Goal: Navigation & Orientation: Find specific page/section

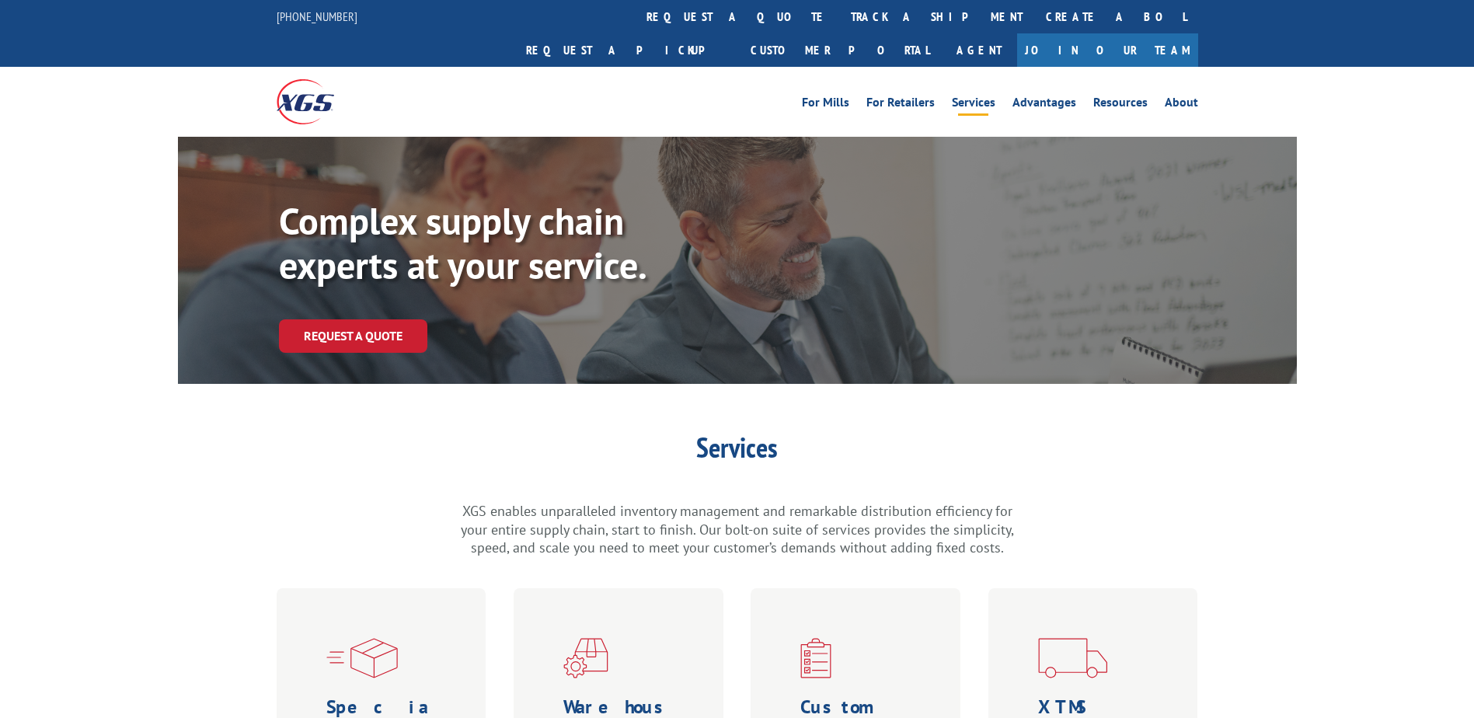
scroll to position [792, 0]
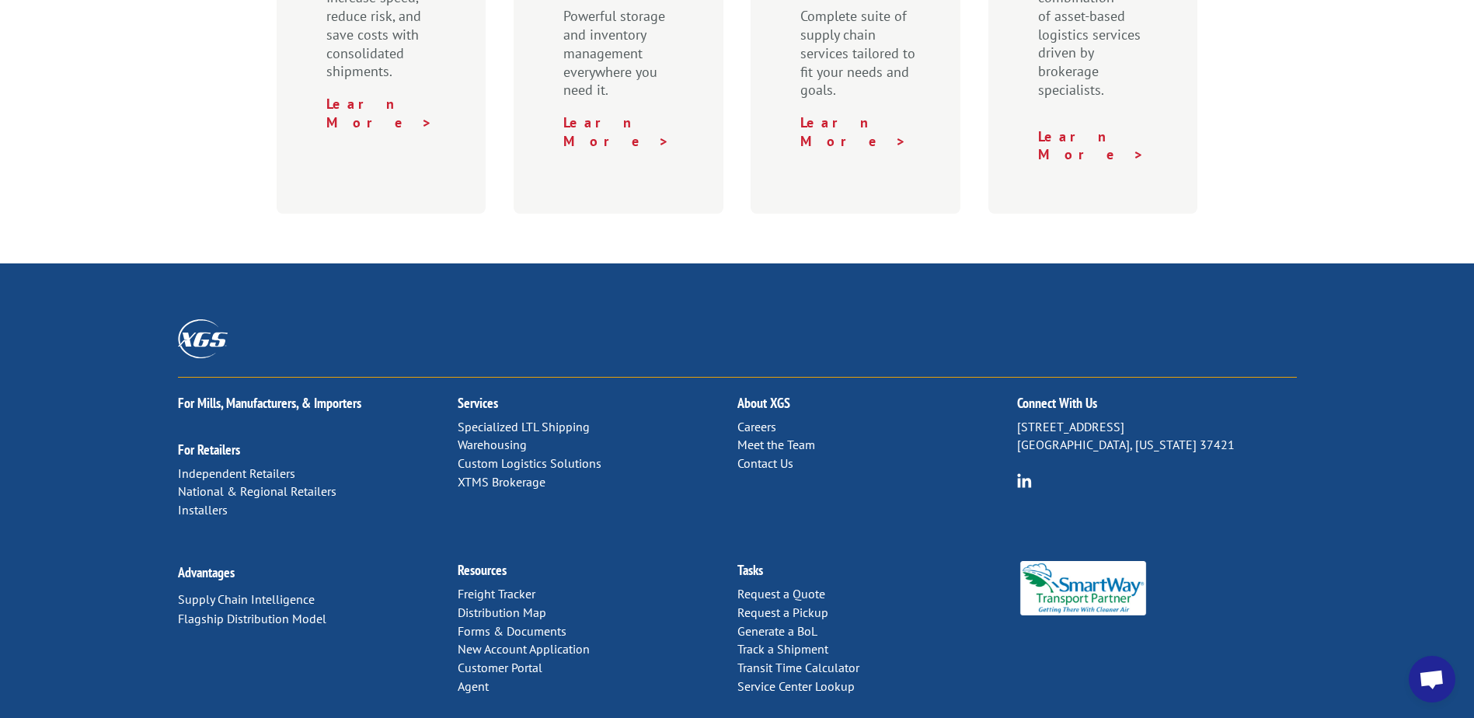
click at [525, 605] on link "Distribution Map" at bounding box center [502, 613] width 89 height 16
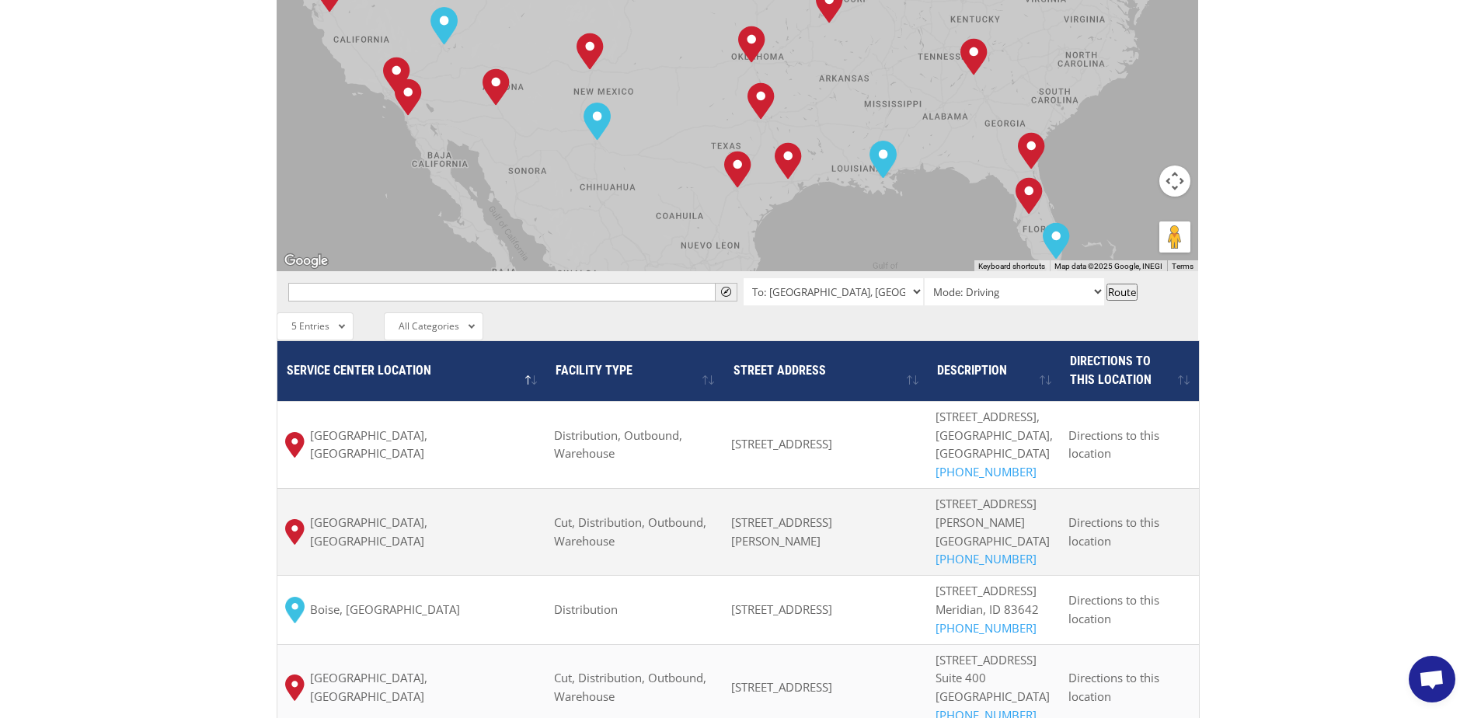
scroll to position [1321, 0]
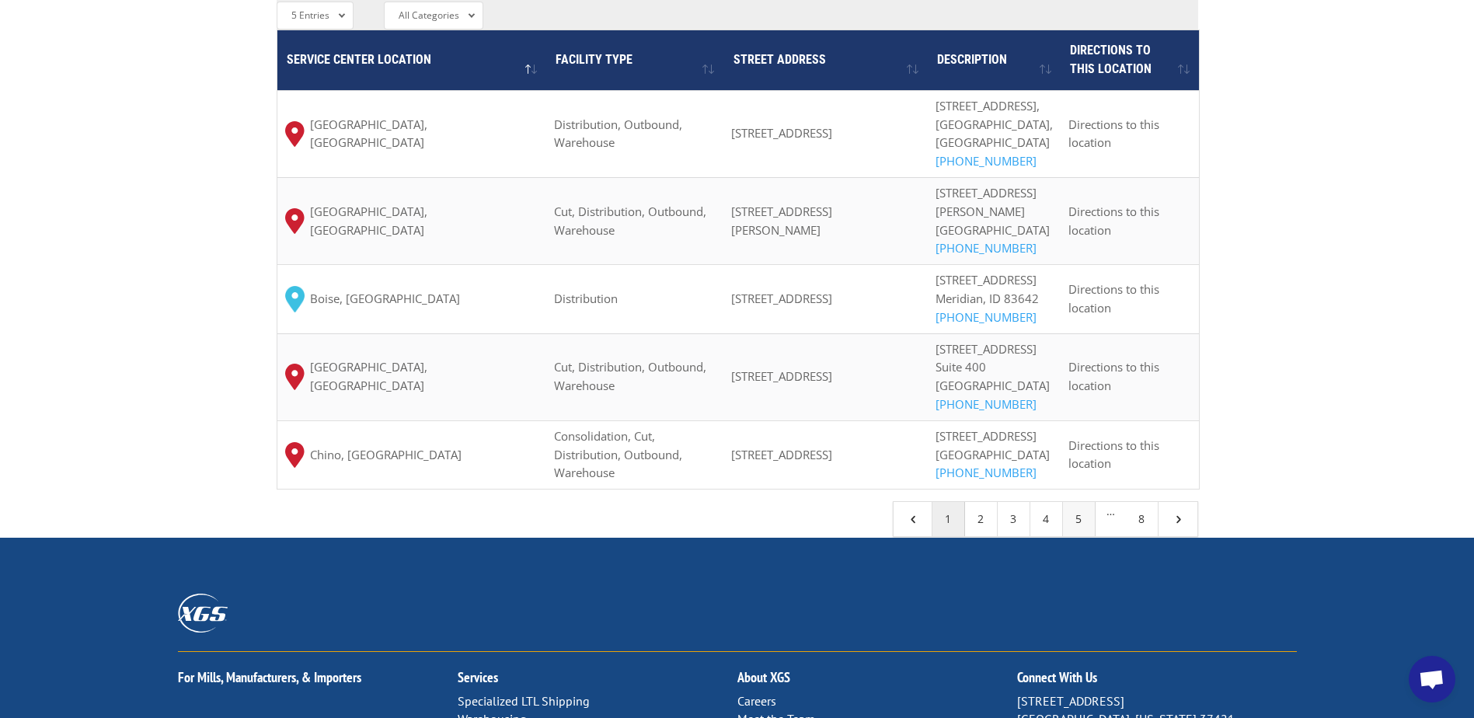
click at [1080, 536] on link "5" at bounding box center [1079, 519] width 33 height 34
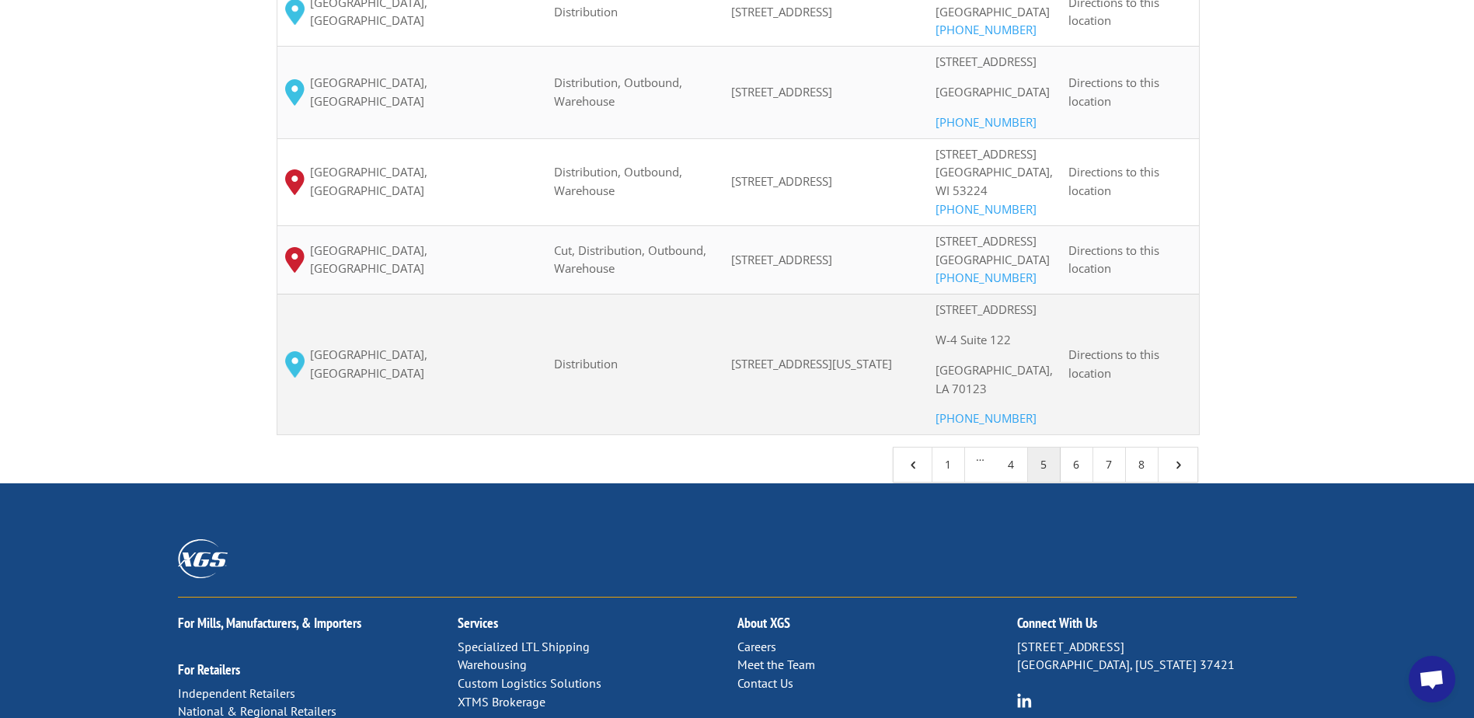
scroll to position [1554, 0]
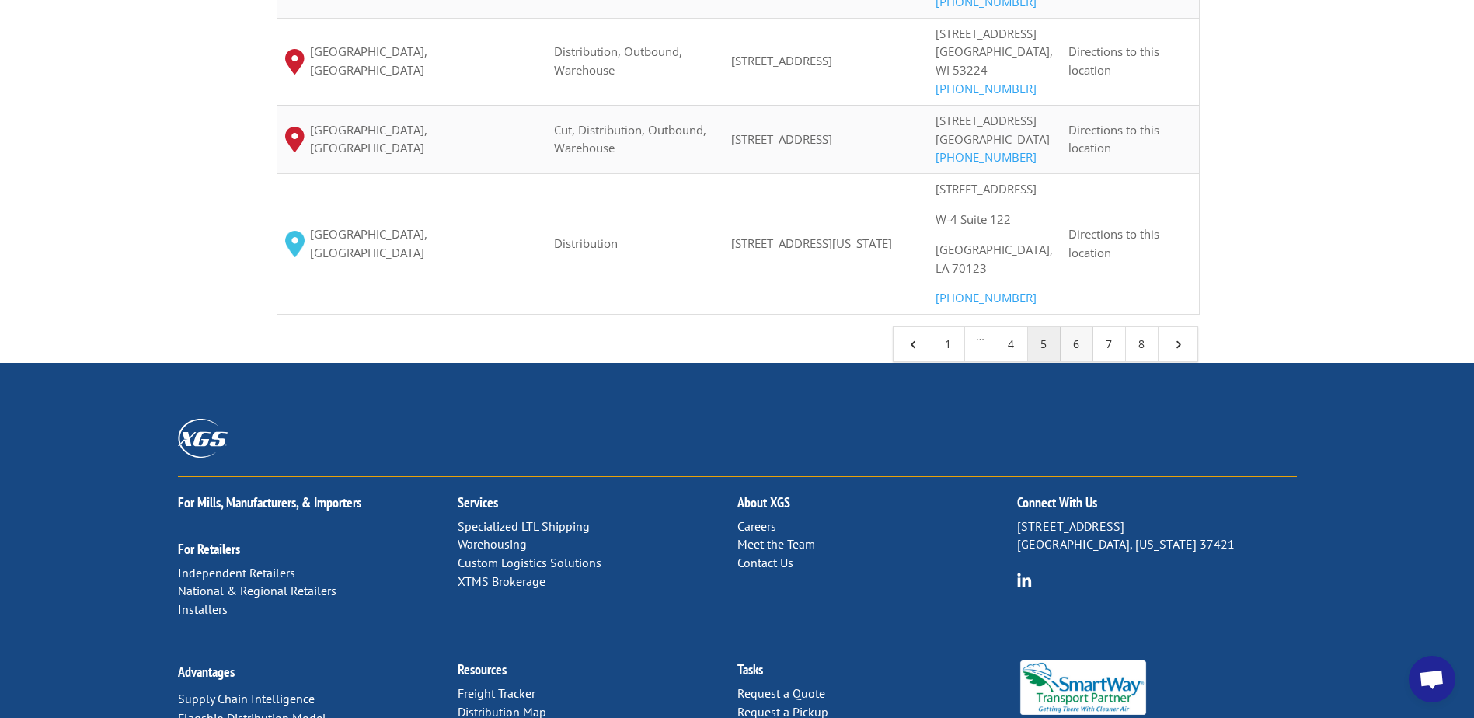
click at [1079, 361] on link "6" at bounding box center [1077, 344] width 33 height 34
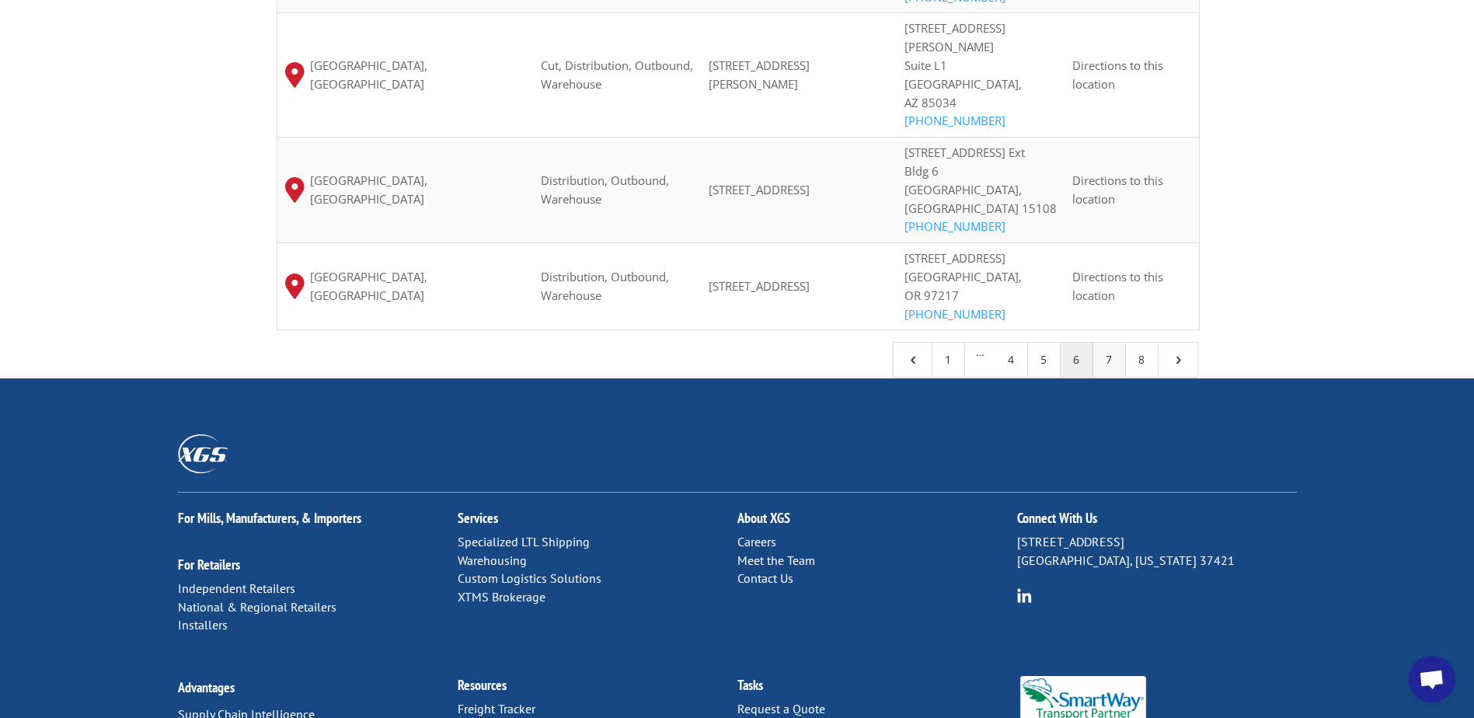
click at [1106, 343] on link "7" at bounding box center [1110, 360] width 33 height 34
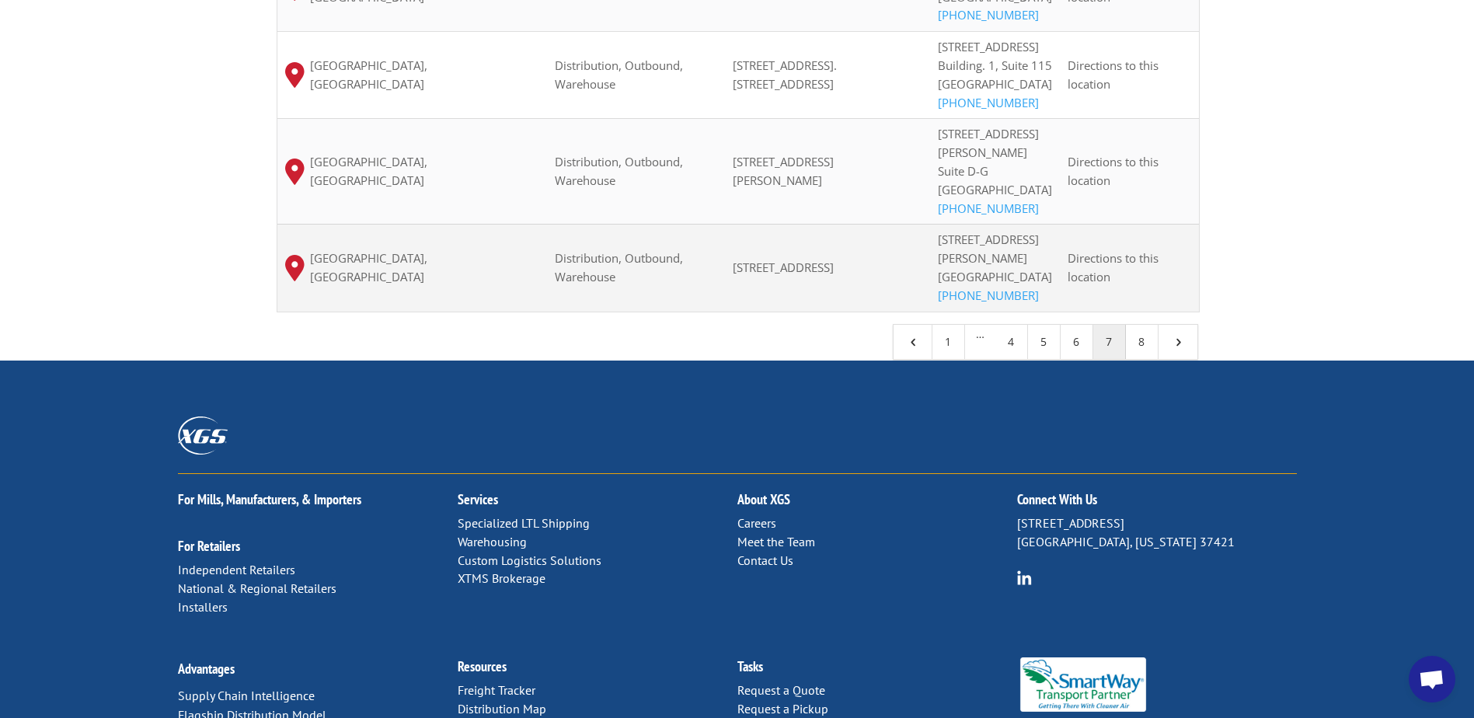
scroll to position [1166, 0]
